Goal: Task Accomplishment & Management: Complete application form

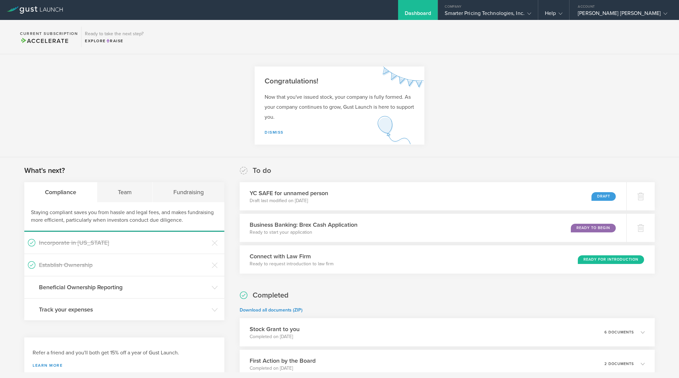
click at [459, 115] on section "Congratulations! Now that you've issued stock, your company is fully formed. As…" at bounding box center [339, 105] width 679 height 103
click at [369, 103] on p "Now that you've issued stock, your company is fully formed. As your company con…" at bounding box center [340, 107] width 150 height 30
click at [275, 134] on link "Dismiss" at bounding box center [274, 132] width 19 height 5
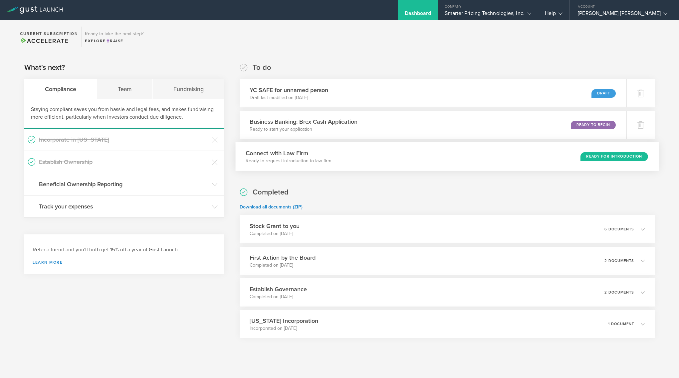
click at [604, 155] on div "Ready for Introduction" at bounding box center [614, 156] width 68 height 9
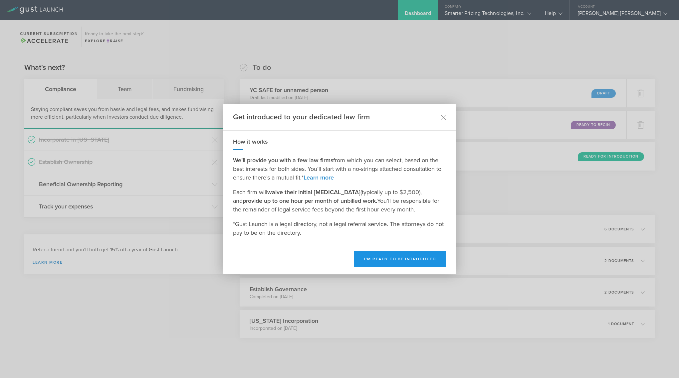
click at [405, 258] on button "I’m ready to be introduced" at bounding box center [400, 259] width 92 height 17
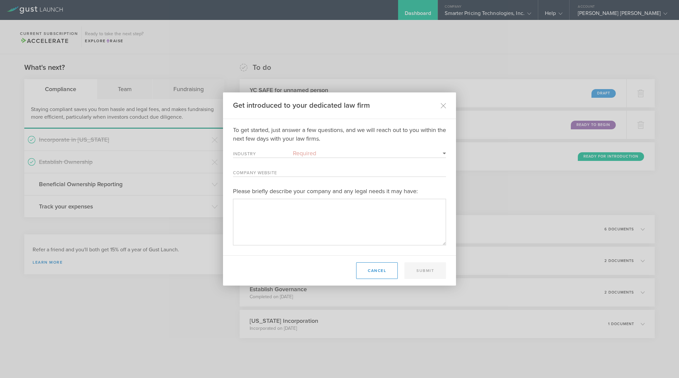
click at [269, 156] on label "Industry" at bounding box center [263, 155] width 60 height 6
click at [293, 156] on select "Required 3D Printing Administrative Services Adtech Advanced Manufacturing Aero…" at bounding box center [369, 153] width 153 height 9
click at [259, 153] on label "Industry" at bounding box center [263, 155] width 60 height 6
click at [293, 153] on select "Required 3D Printing Administrative Services Adtech Advanced Manufacturing Aero…" at bounding box center [369, 153] width 153 height 9
click at [254, 152] on label "Industry" at bounding box center [263, 155] width 60 height 6
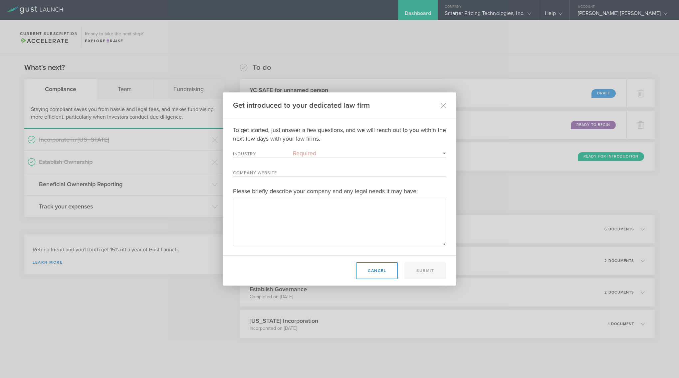
click at [293, 152] on select "Required 3D Printing Administrative Services Adtech Advanced Manufacturing Aero…" at bounding box center [369, 153] width 153 height 9
click at [368, 150] on select "Required 3D Printing Administrative Services Adtech Advanced Manufacturing Aero…" at bounding box center [369, 153] width 153 height 9
select select "software"
click at [329, 167] on div "To get started, just answer a few questions, and we will reach out to you withi…" at bounding box center [339, 186] width 213 height 120
click at [325, 172] on input "Company Website" at bounding box center [369, 172] width 153 height 9
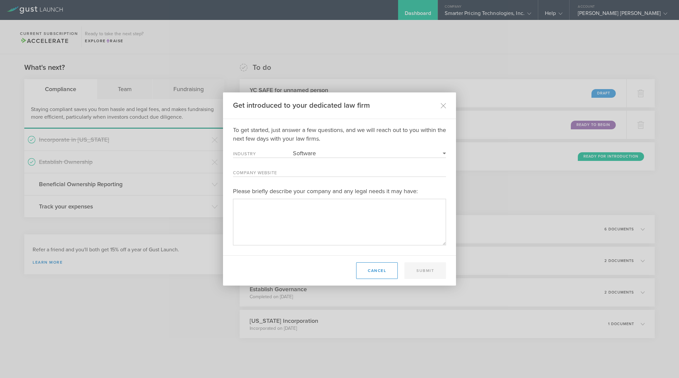
click at [308, 171] on input "Company Website" at bounding box center [369, 172] width 153 height 9
click at [254, 206] on textarea "Please briefly describe your company and any legal needs it may have:" at bounding box center [339, 222] width 213 height 46
drag, startPoint x: 233, startPoint y: 191, endPoint x: 434, endPoint y: 189, distance: 201.0
click at [434, 189] on label "Please briefly describe your company and any legal needs it may have:" at bounding box center [339, 191] width 213 height 9
copy label "Please briefly describe your company and any legal needs it may have:"
